Goal: Find specific page/section: Find specific page/section

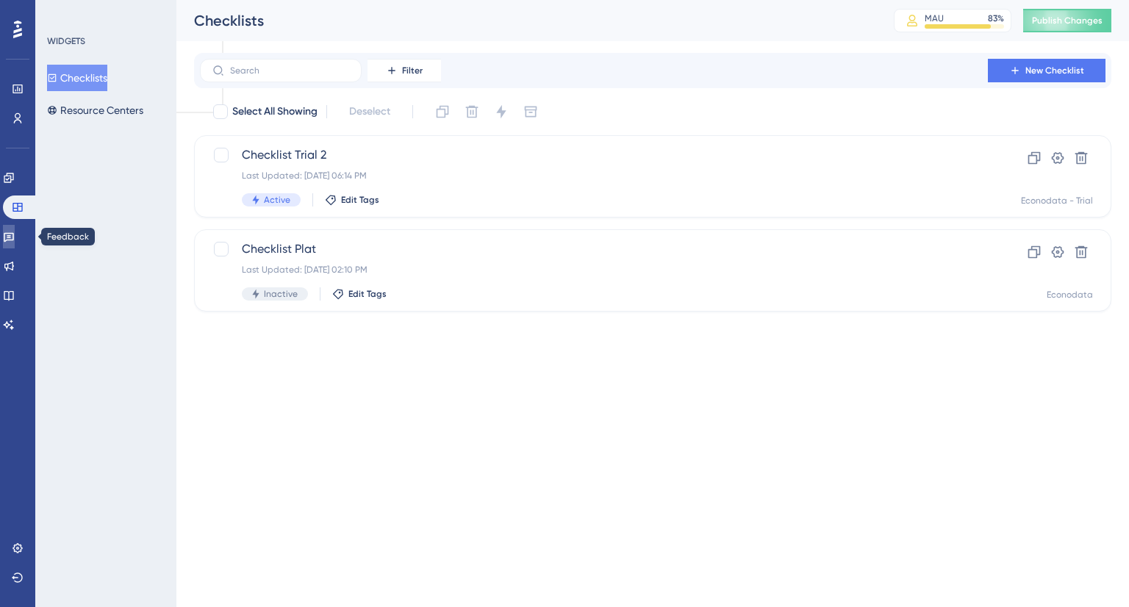
click at [15, 231] on icon at bounding box center [9, 237] width 12 height 12
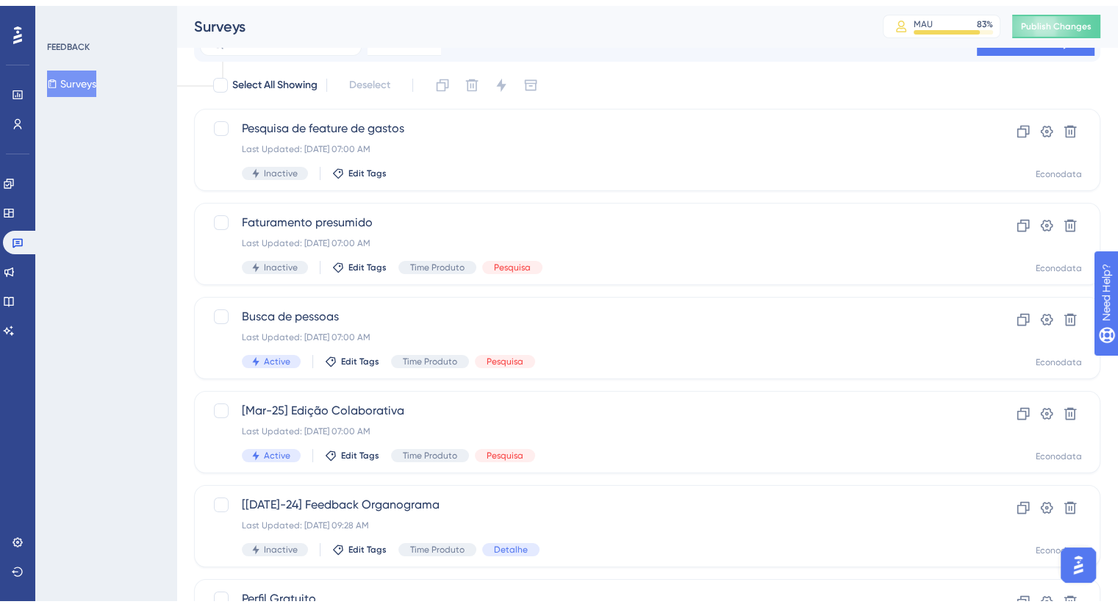
scroll to position [147, 0]
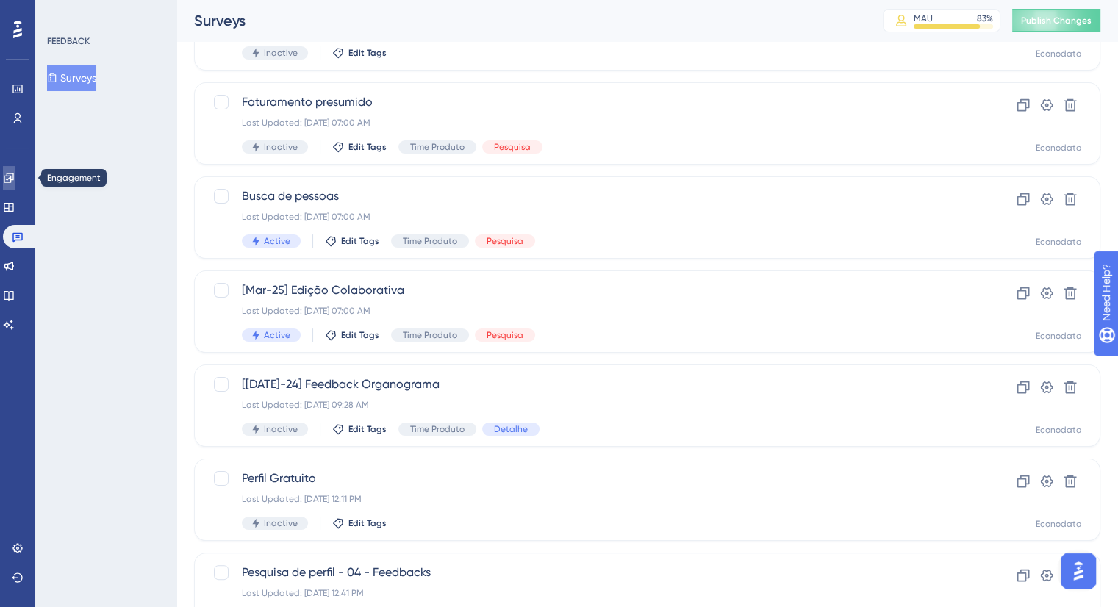
click at [15, 178] on link at bounding box center [9, 178] width 12 height 24
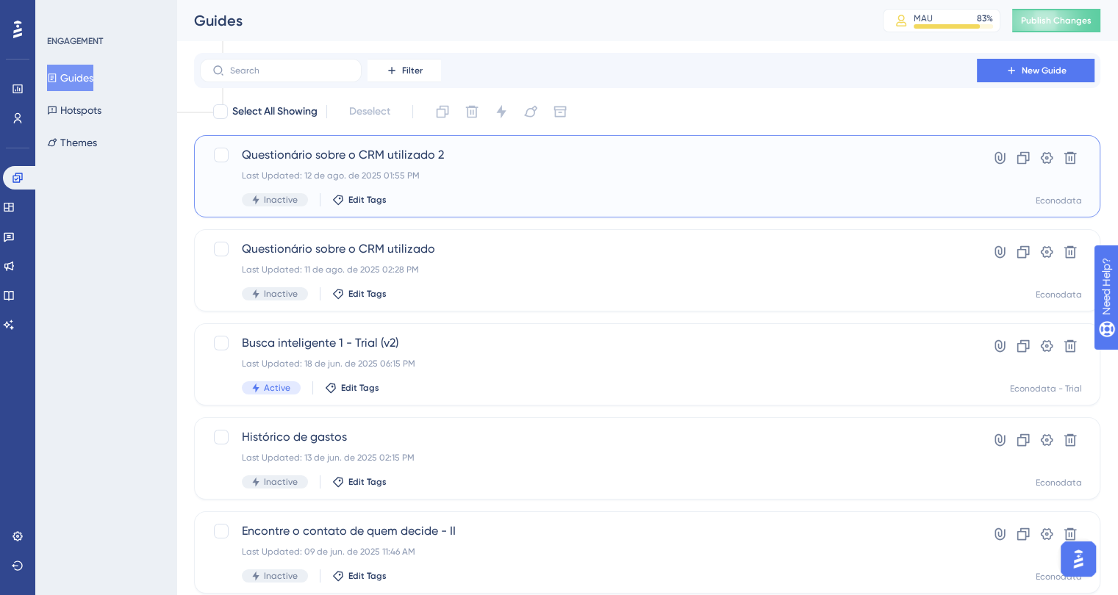
click at [553, 177] on div "Last Updated: 12 de ago. de 2025 01:55 PM" at bounding box center [588, 176] width 693 height 12
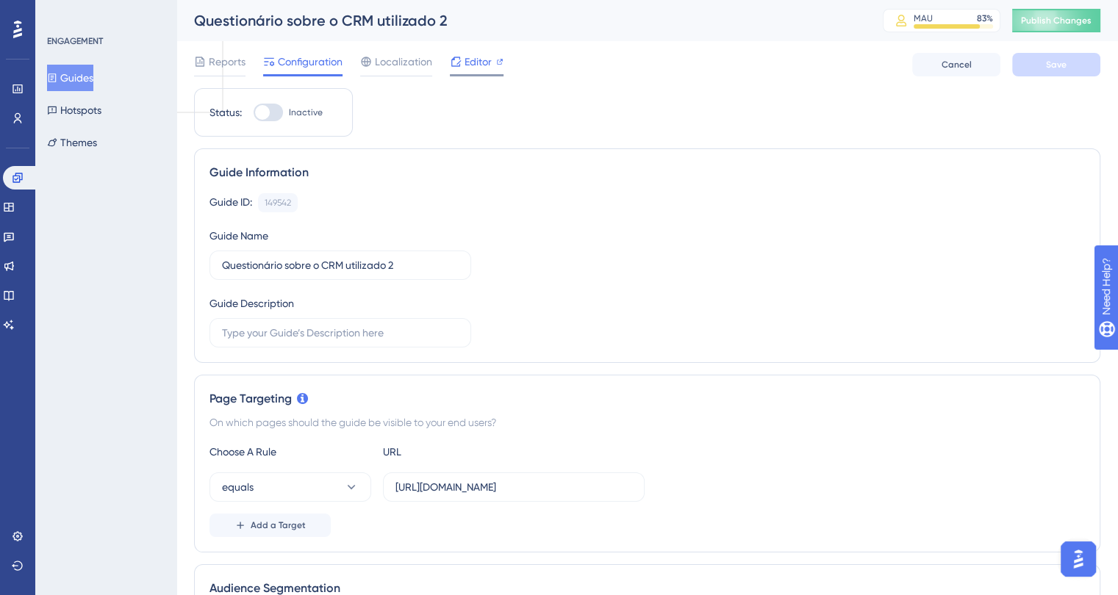
click at [473, 62] on span "Editor" at bounding box center [477, 62] width 27 height 18
